Goal: Task Accomplishment & Management: Use online tool/utility

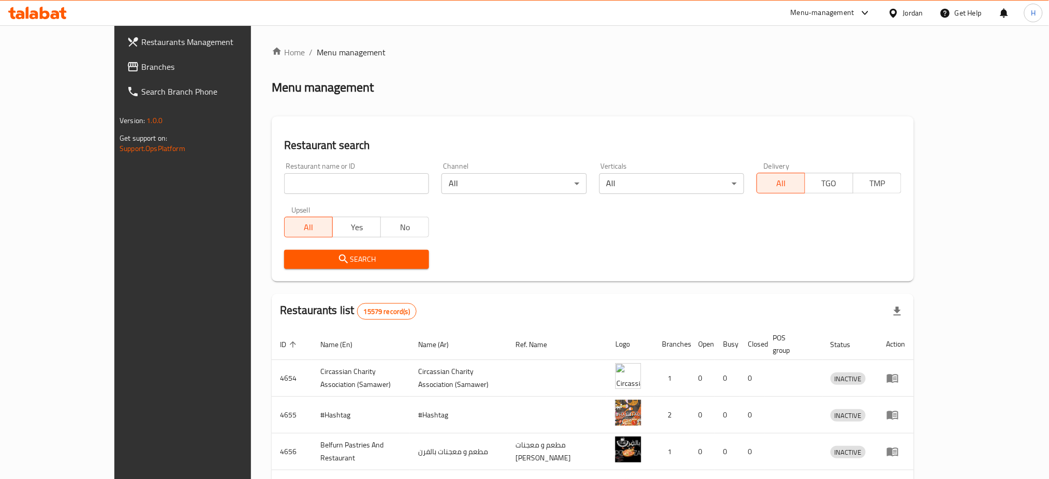
click at [320, 182] on input "search" at bounding box center [356, 183] width 145 height 21
paste input "House Burger, 30 Street"
click button "Search" at bounding box center [356, 259] width 145 height 19
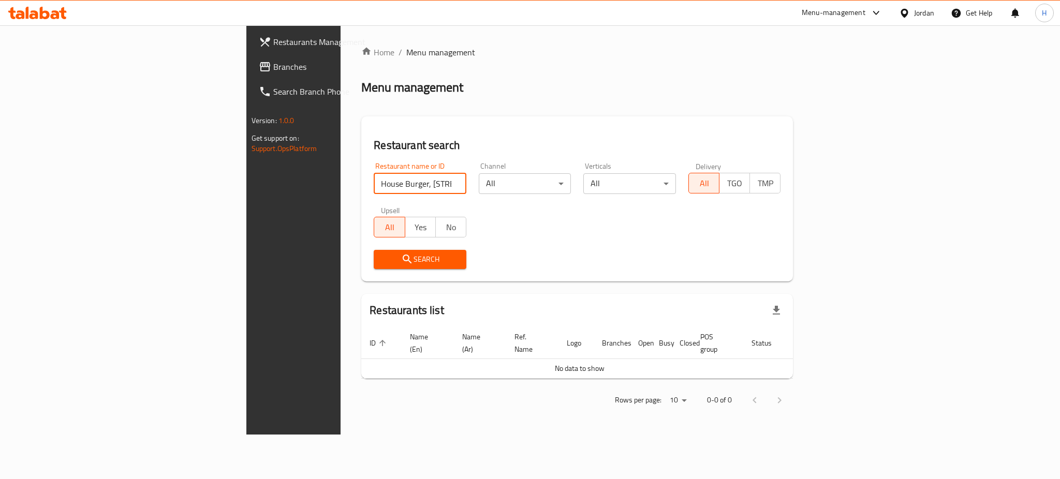
drag, startPoint x: 321, startPoint y: 187, endPoint x: 266, endPoint y: 195, distance: 55.4
click at [368, 195] on div "Restaurant name or ID House Burger, 30 Street Restaurant name or ID" at bounding box center [420, 178] width 105 height 44
type input "House Burger"
click button "Search" at bounding box center [420, 259] width 93 height 19
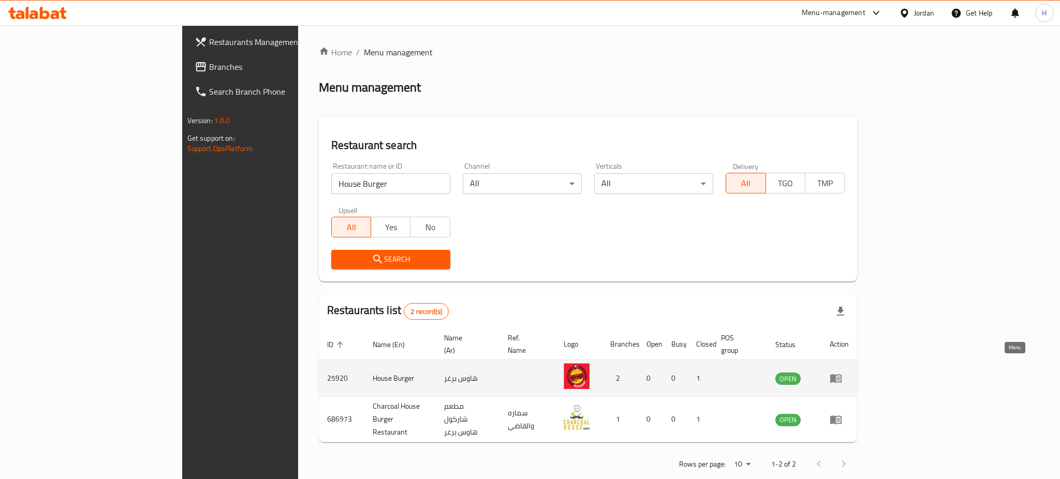
click at [842, 375] on icon "enhanced table" at bounding box center [835, 379] width 11 height 9
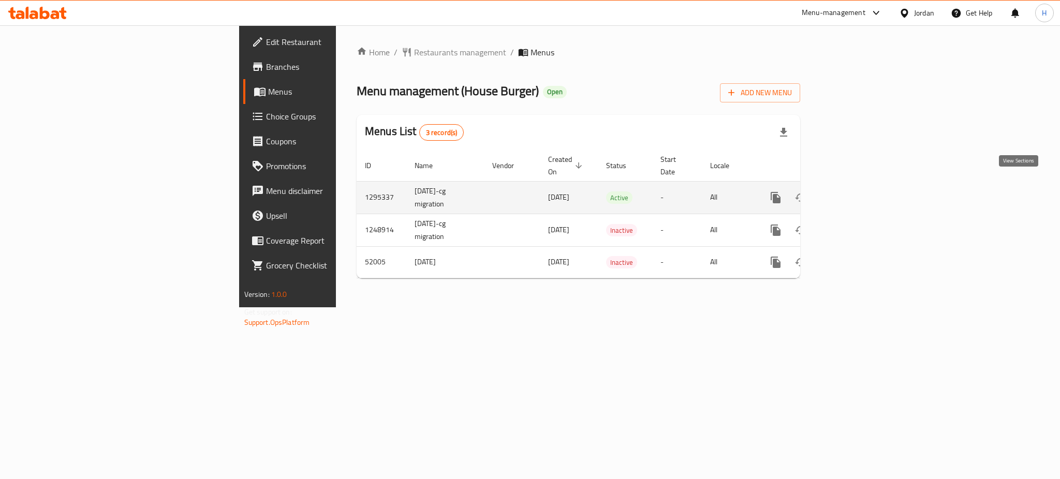
click at [857, 192] on icon "enhanced table" at bounding box center [850, 198] width 12 height 12
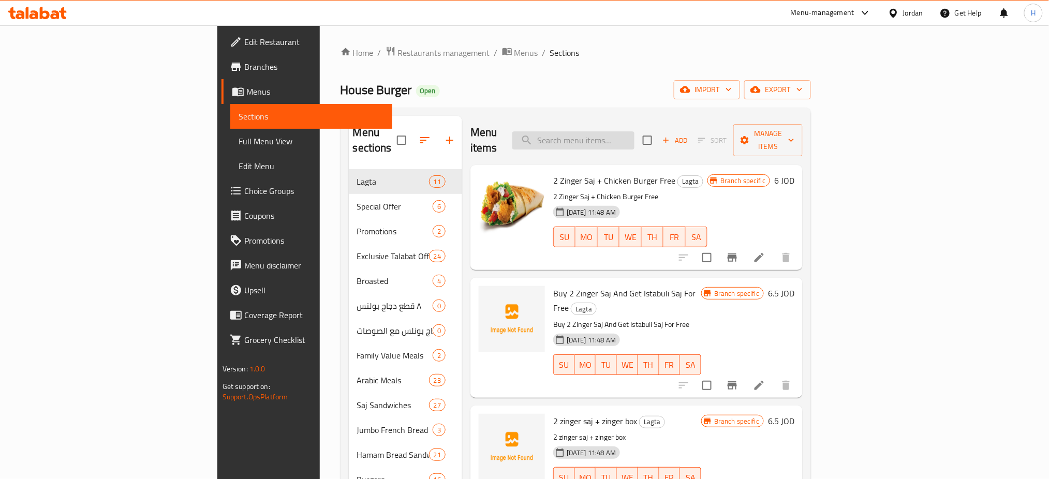
click at [635, 131] on input "search" at bounding box center [573, 140] width 122 height 18
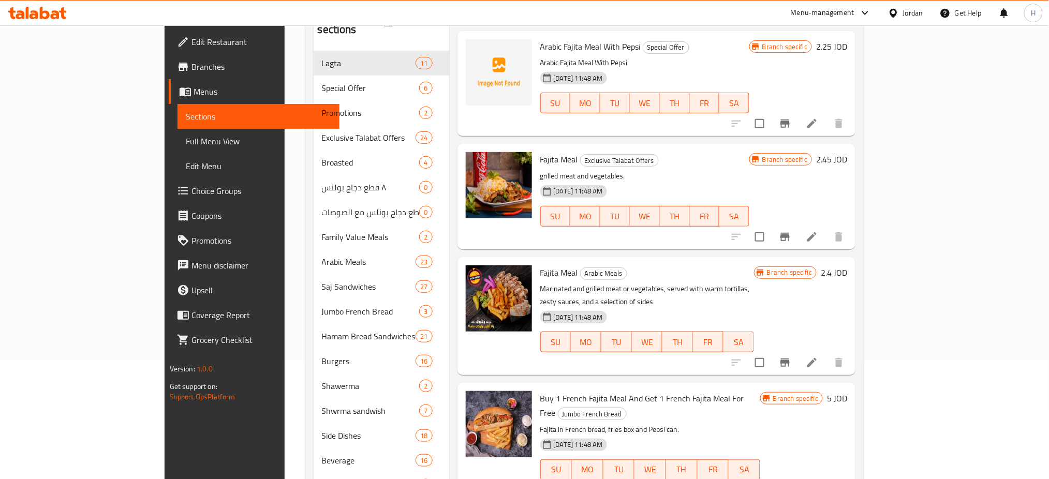
scroll to position [138, 0]
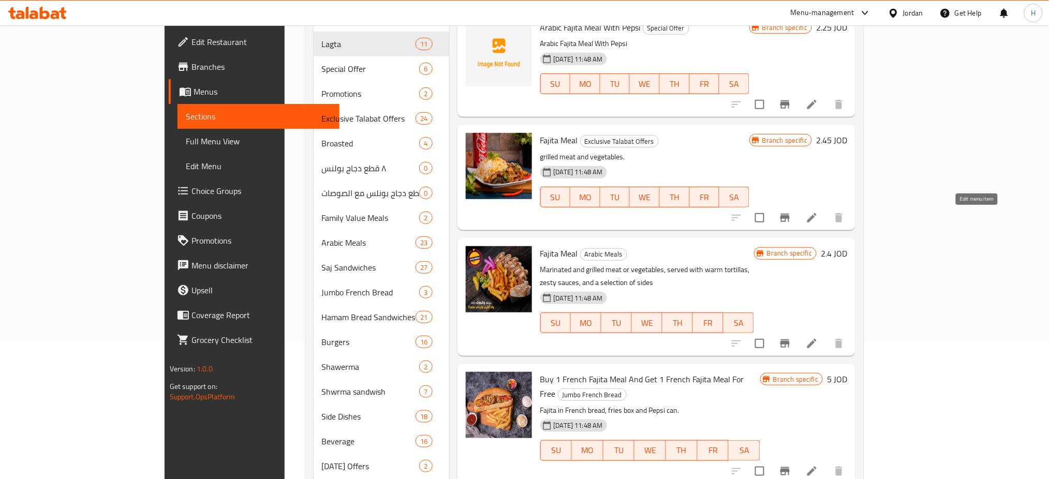
type input "fajita me"
drag, startPoint x: 977, startPoint y: 215, endPoint x: 962, endPoint y: 294, distance: 80.7
